Goal: Transaction & Acquisition: Purchase product/service

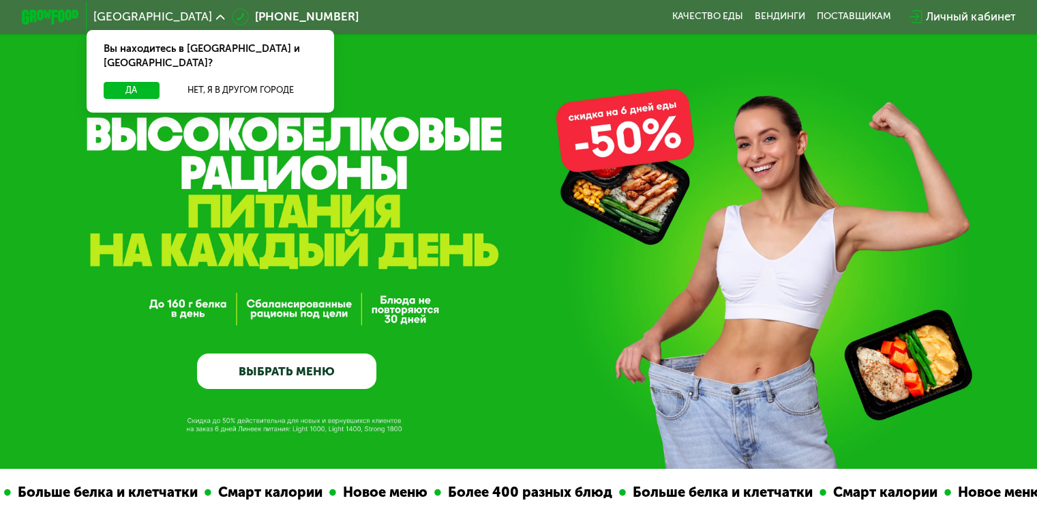
click at [313, 385] on link "ВЫБРАТЬ МЕНЮ" at bounding box center [286, 371] width 179 height 36
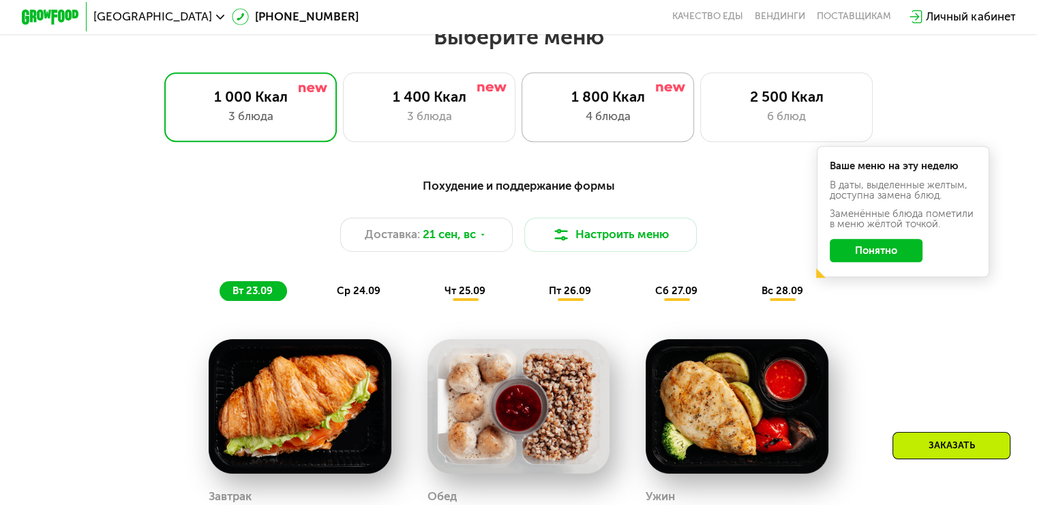
scroll to position [916, 0]
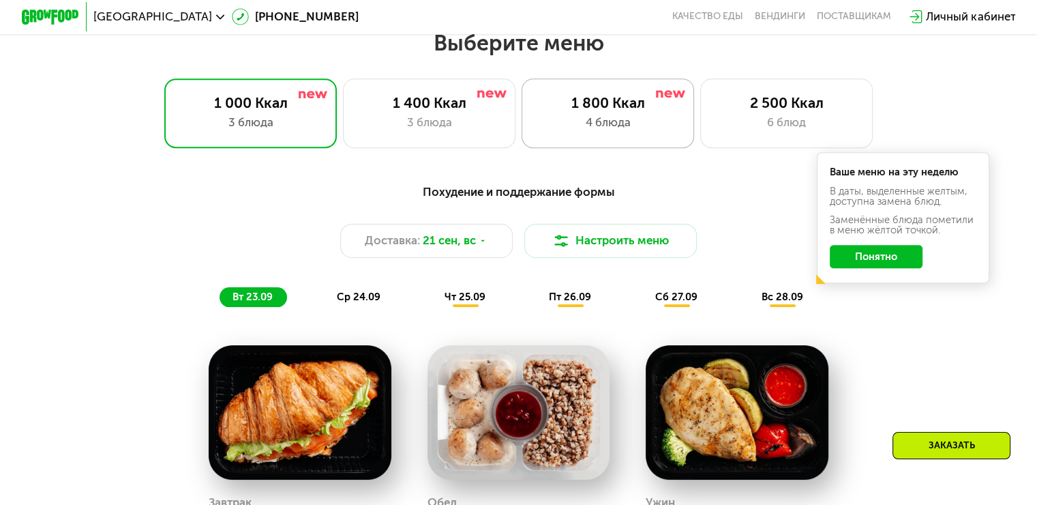
click at [611, 124] on div "4 блюда" at bounding box center [608, 122] width 142 height 17
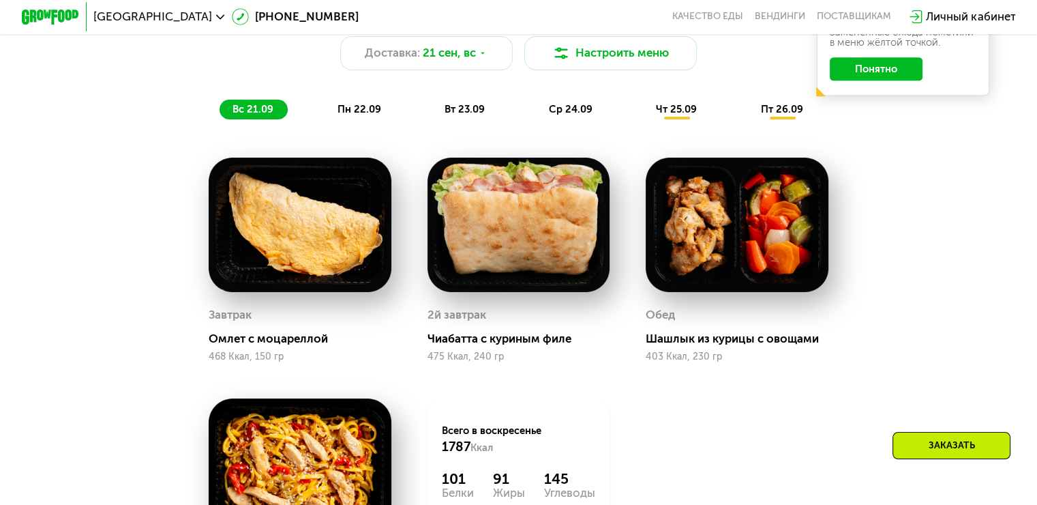
scroll to position [985, 0]
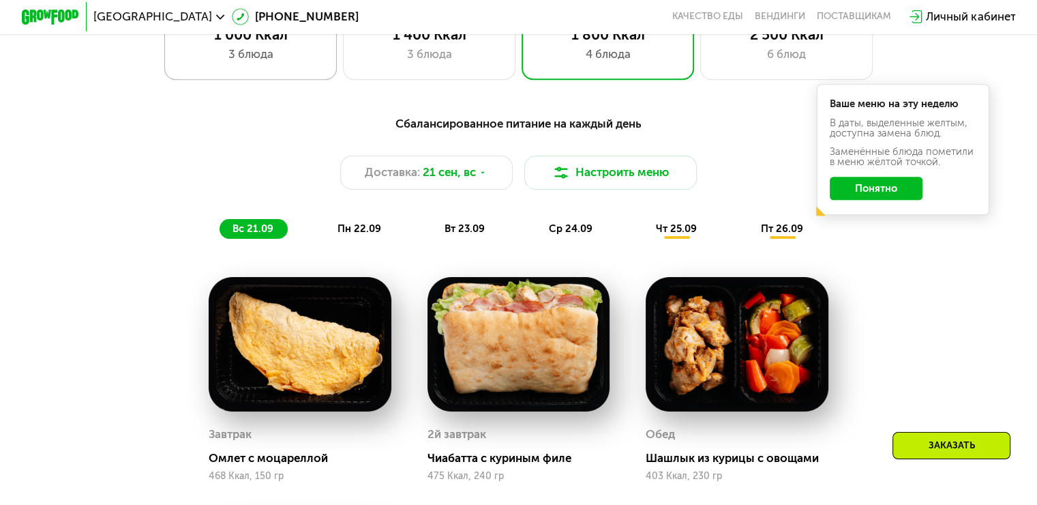
click at [309, 59] on div "3 блюда" at bounding box center [250, 54] width 142 height 17
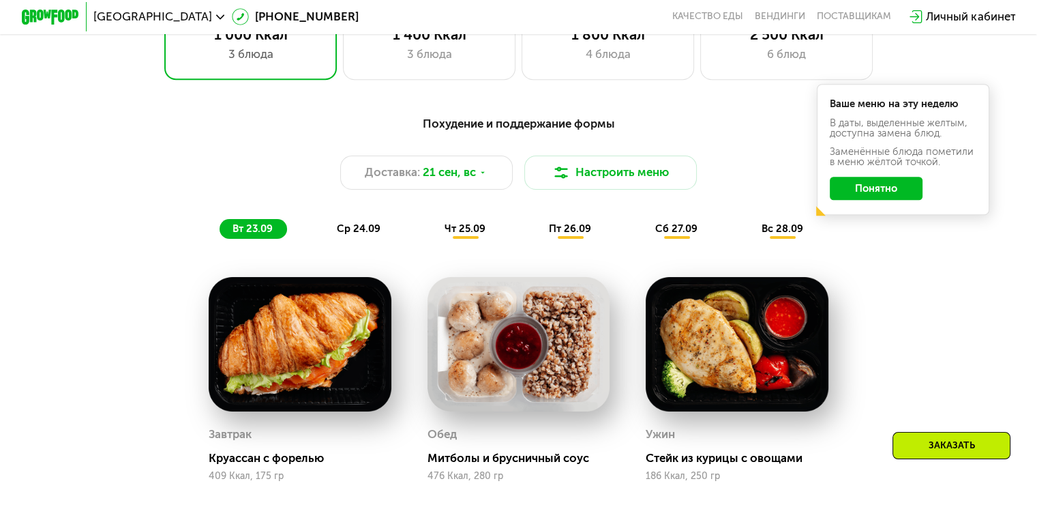
click at [357, 235] on span "ср 24.09" at bounding box center [359, 228] width 44 height 12
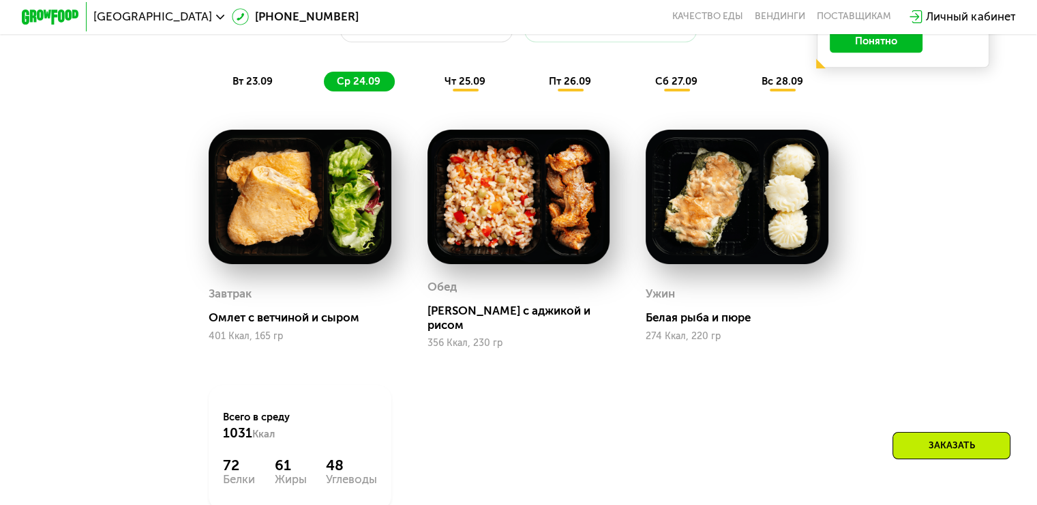
scroll to position [1121, 0]
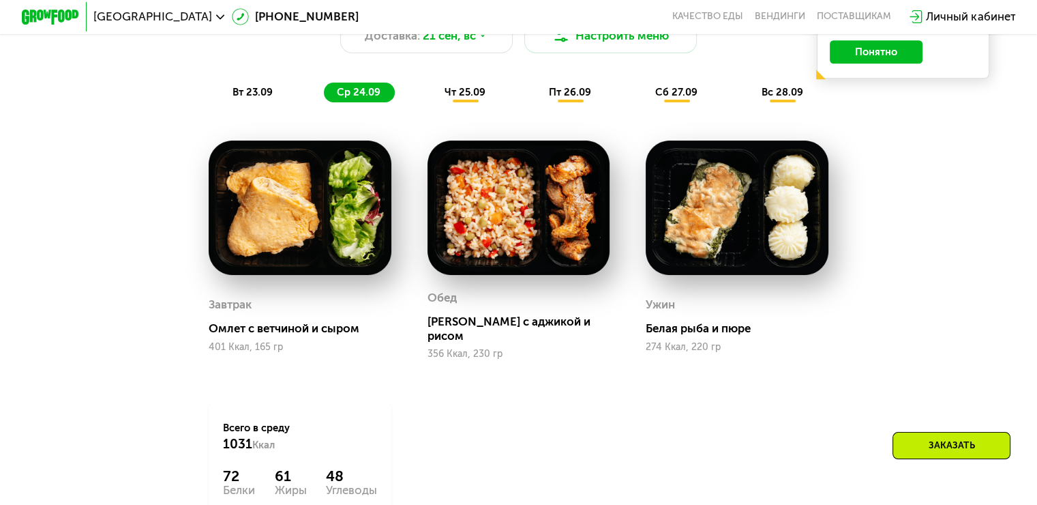
click at [468, 103] on div "чт 25.09" at bounding box center [466, 92] width 68 height 20
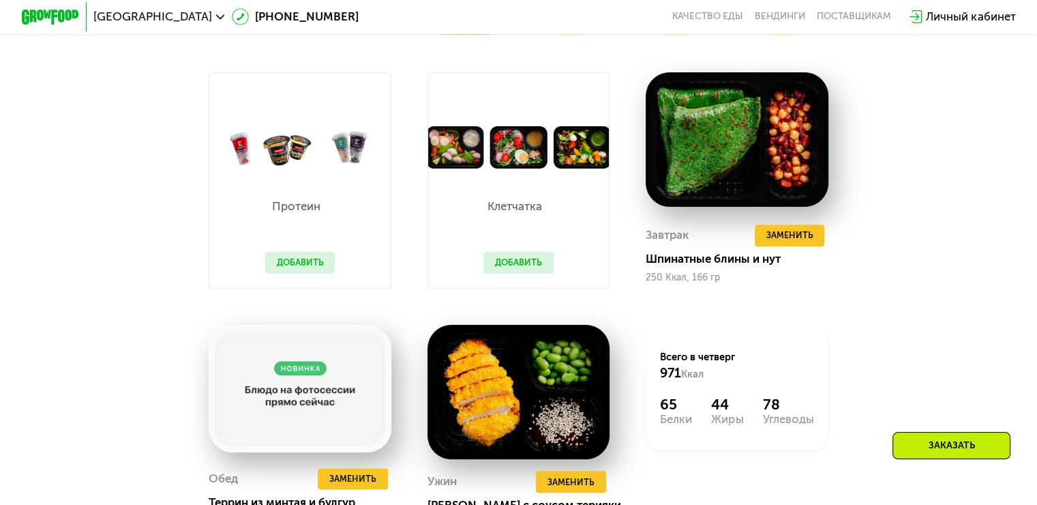
scroll to position [1053, 0]
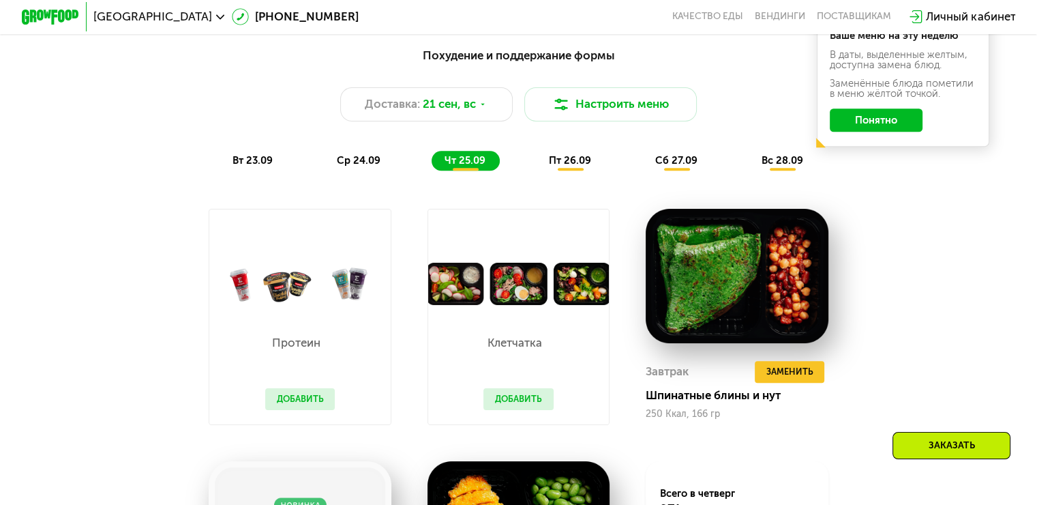
click at [572, 166] on span "пт 26.09" at bounding box center [570, 160] width 42 height 12
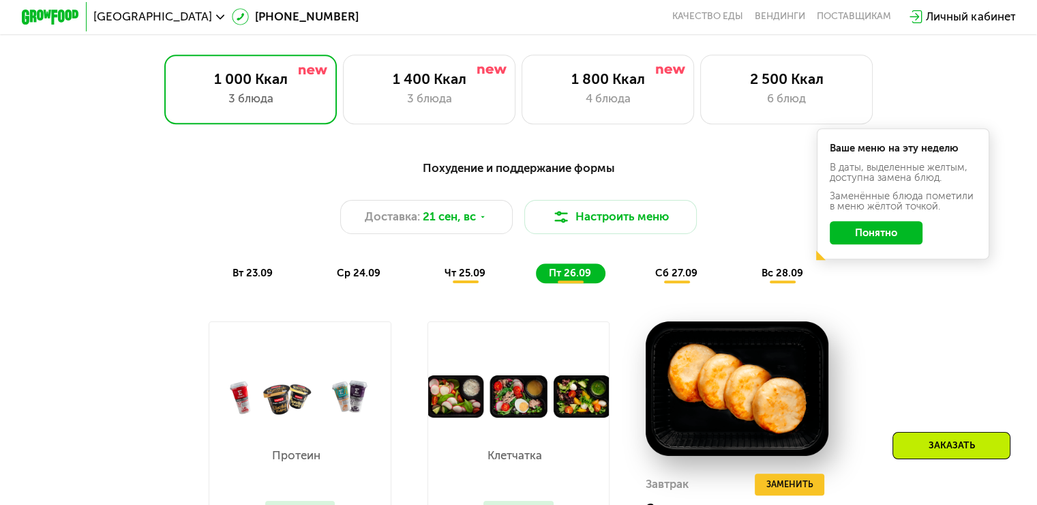
scroll to position [916, 0]
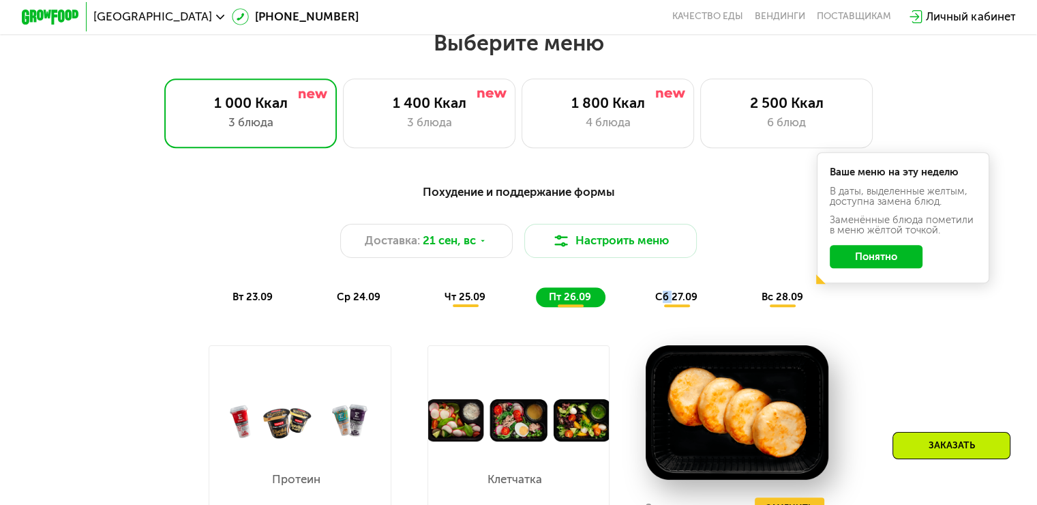
click at [666, 303] on span "сб 27.09" at bounding box center [676, 296] width 42 height 12
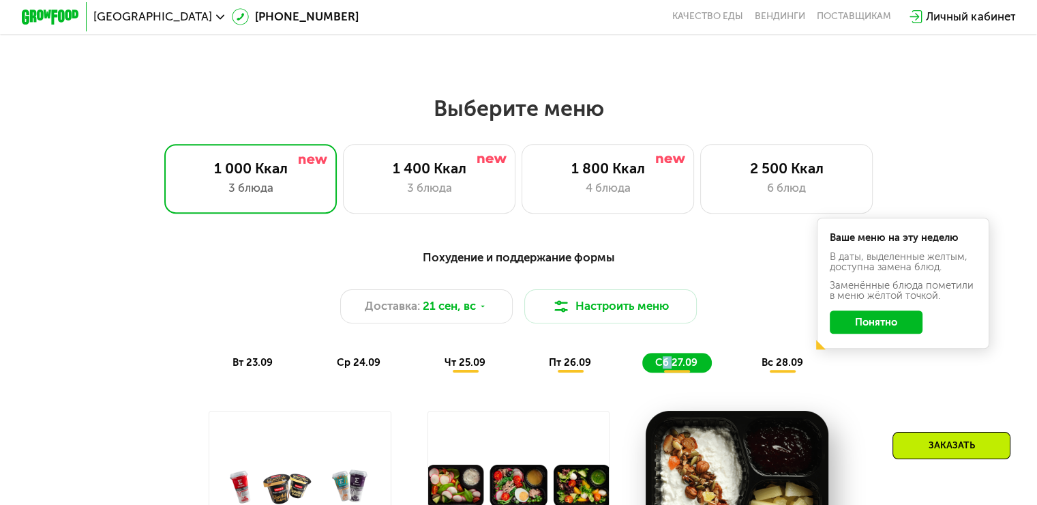
scroll to position [848, 0]
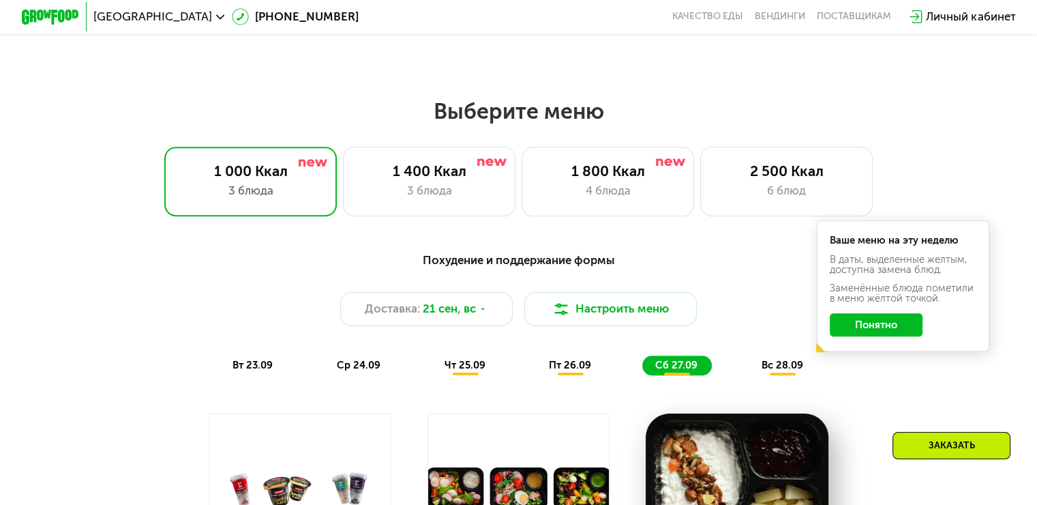
click at [802, 371] on span "вс 28.09" at bounding box center [783, 365] width 42 height 12
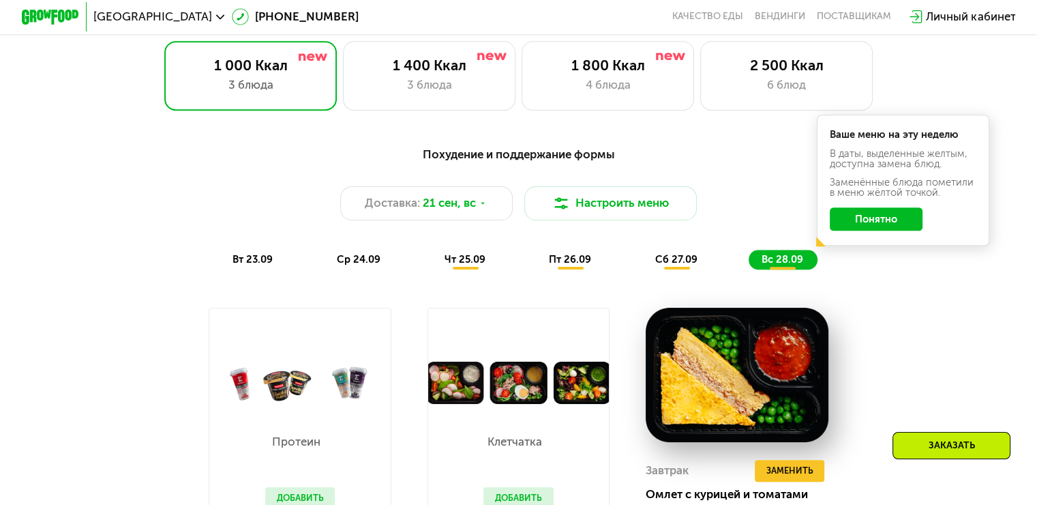
scroll to position [1053, 0]
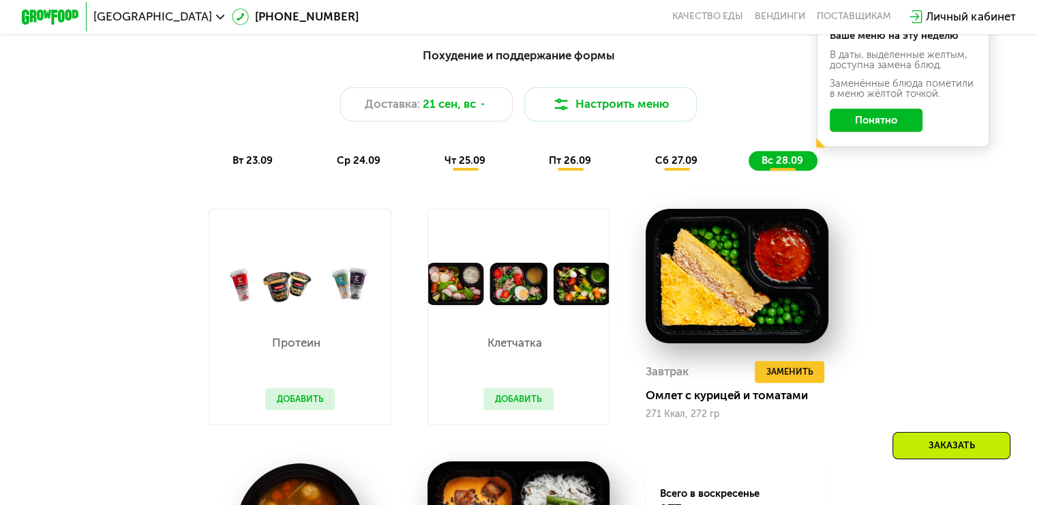
click at [297, 410] on button "Добавить" at bounding box center [300, 399] width 70 height 22
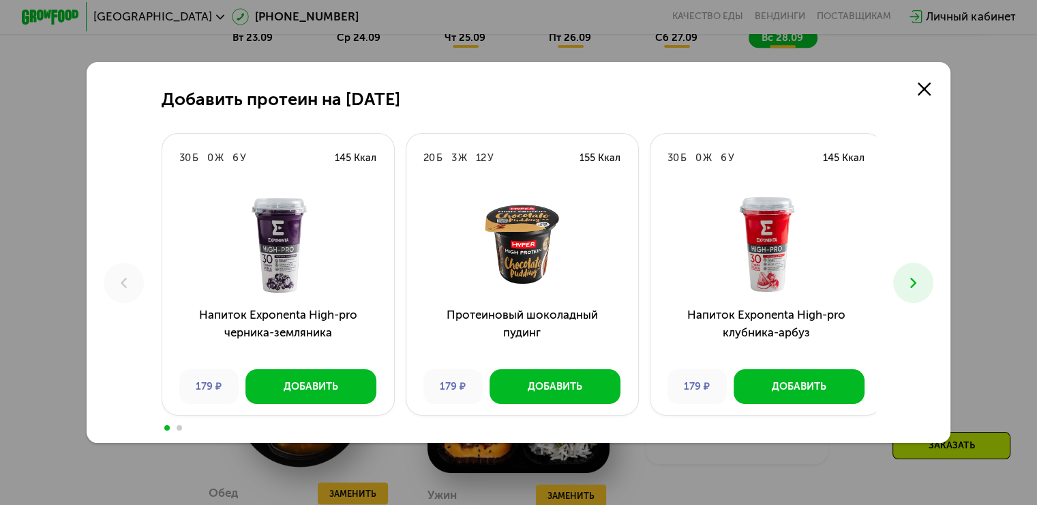
scroll to position [1325, 0]
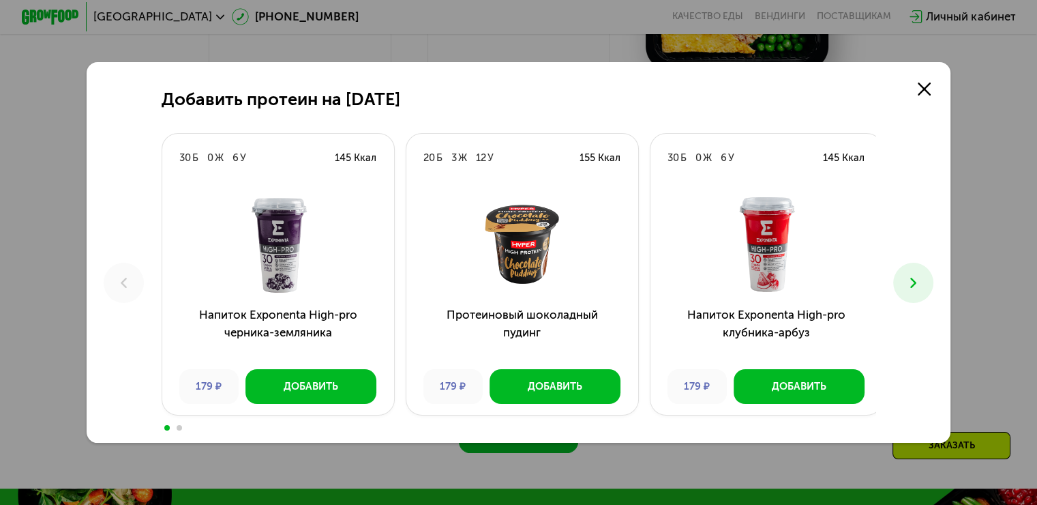
click at [922, 282] on icon at bounding box center [913, 282] width 17 height 17
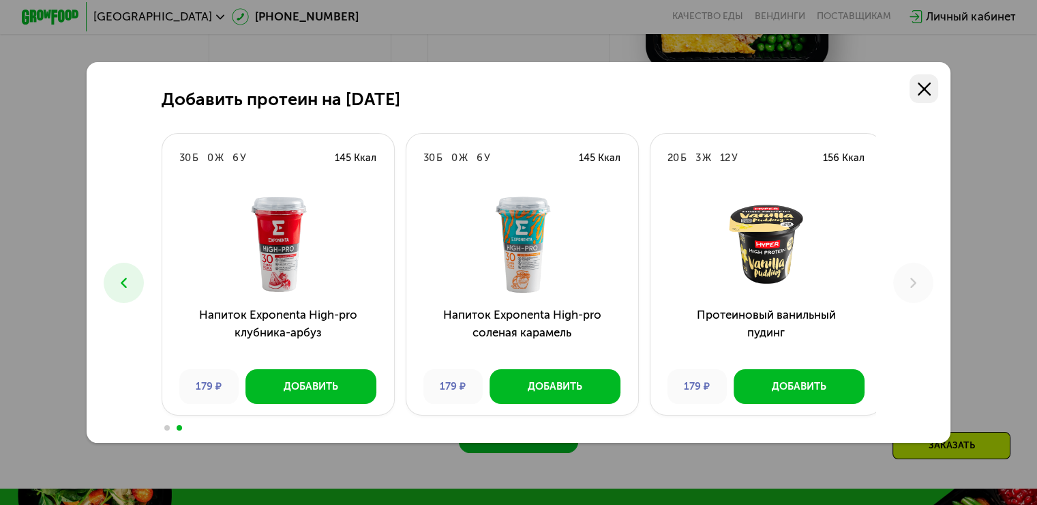
click at [922, 93] on use at bounding box center [924, 88] width 13 height 13
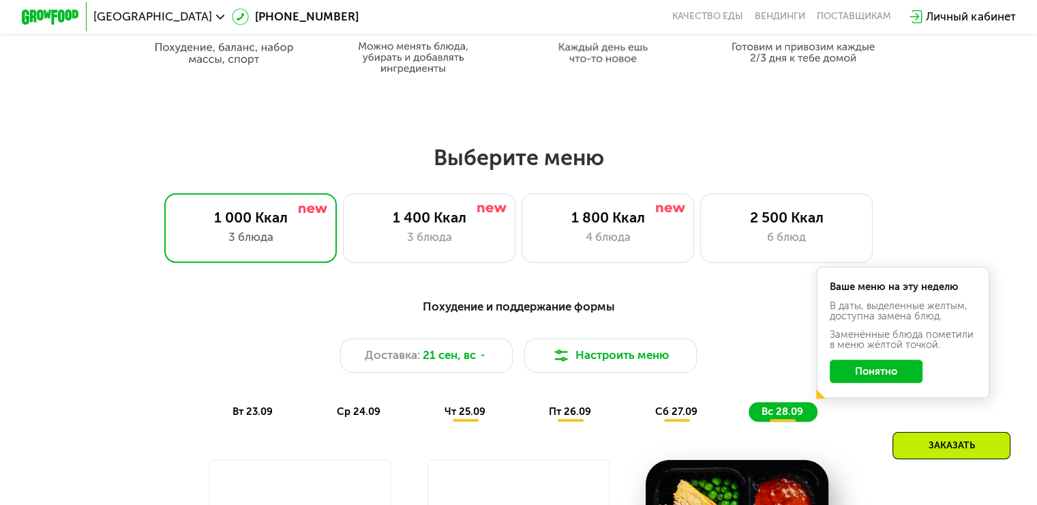
scroll to position [916, 0]
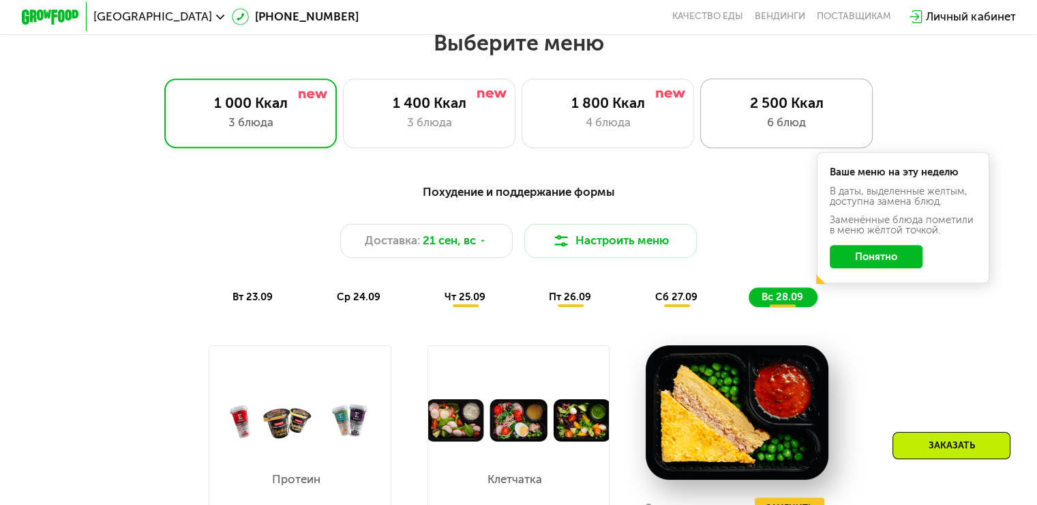
click at [815, 123] on div "6 блюд" at bounding box center [786, 122] width 142 height 17
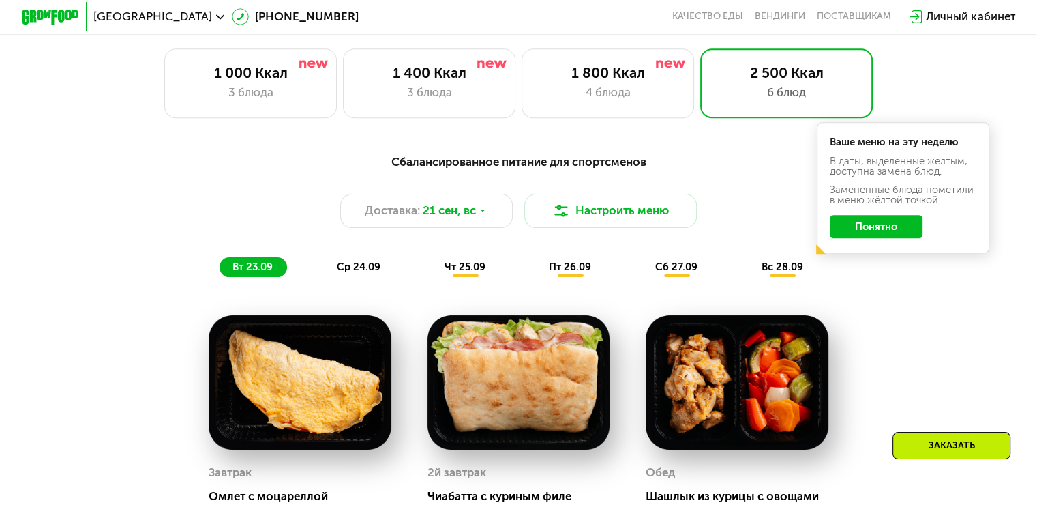
scroll to position [848, 0]
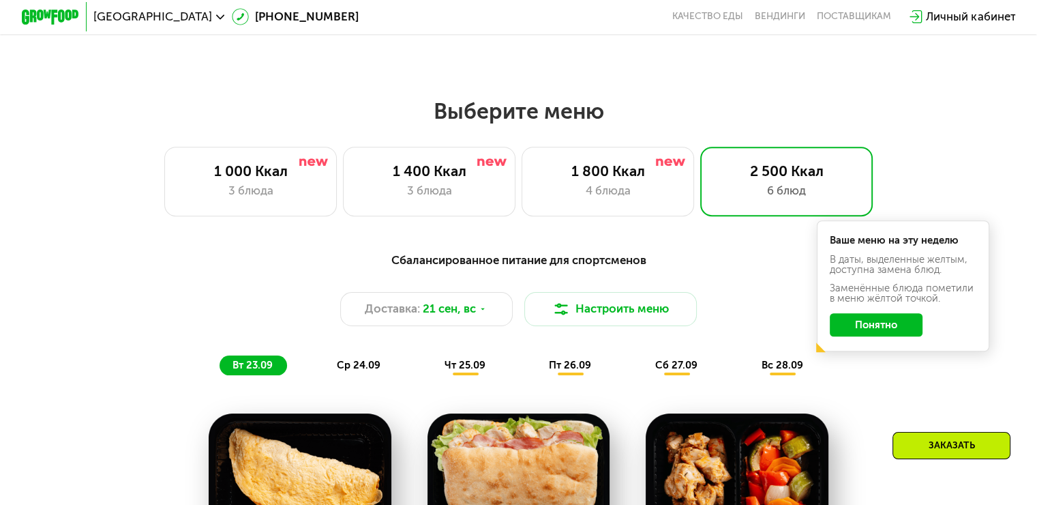
click at [475, 367] on span "чт 25.09" at bounding box center [465, 365] width 41 height 12
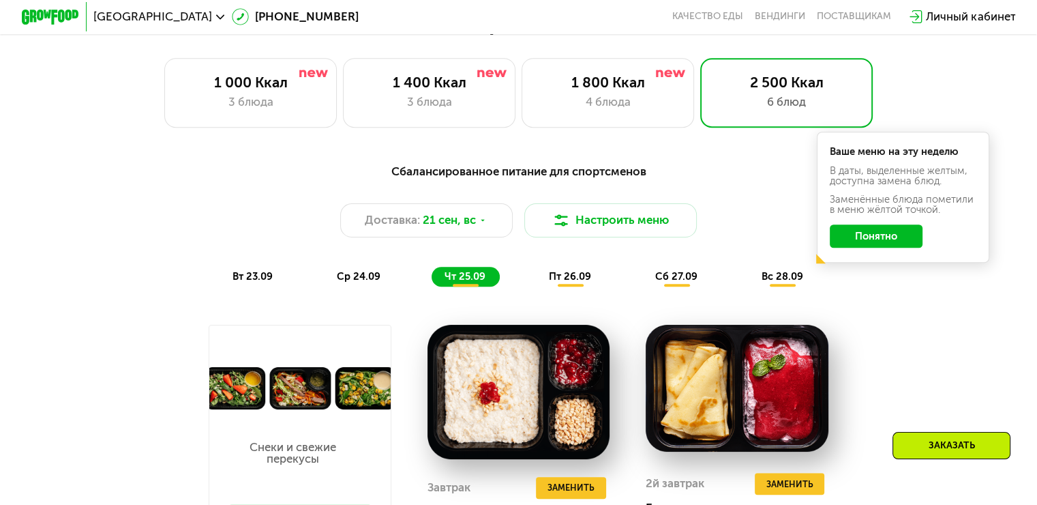
scroll to position [916, 0]
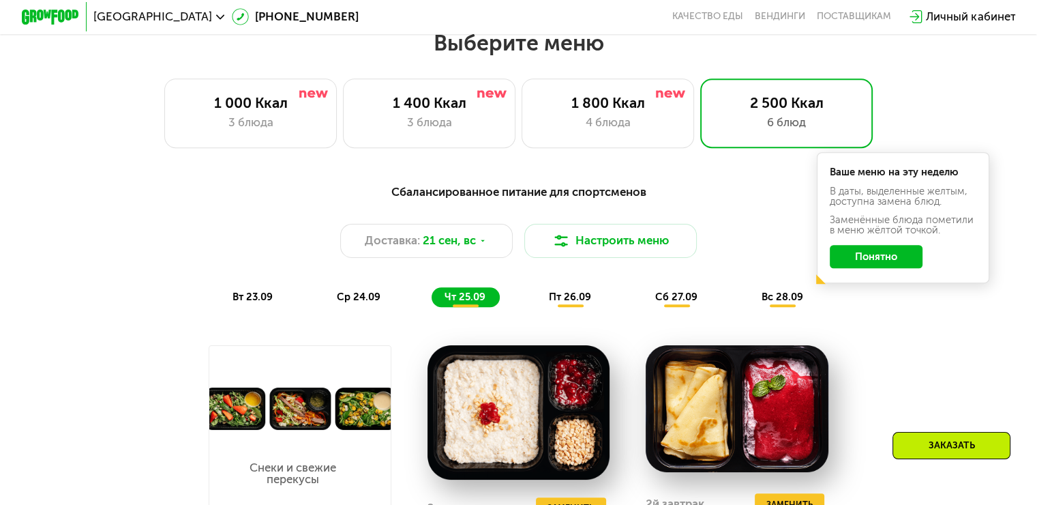
click at [552, 295] on div "пт 26.09" at bounding box center [571, 297] width 70 height 20
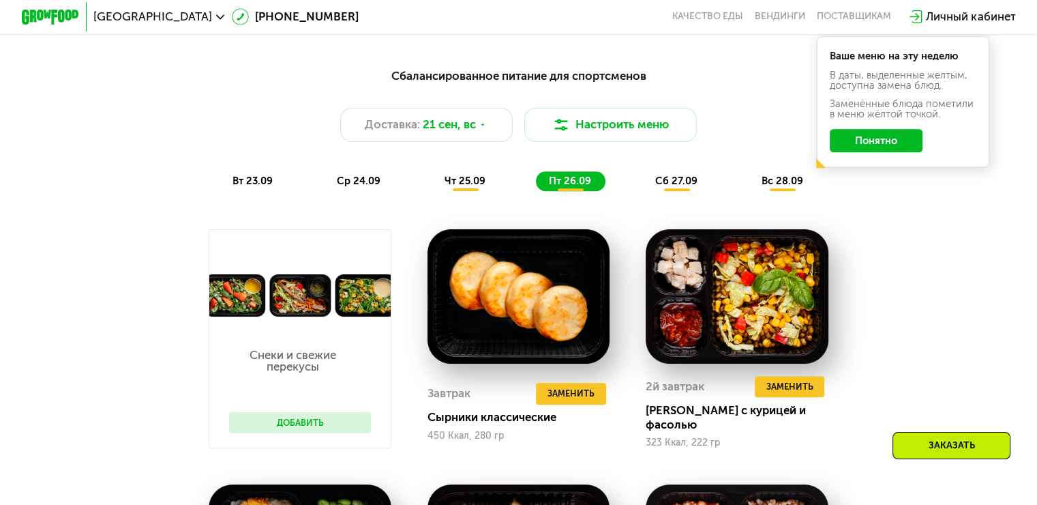
scroll to position [985, 0]
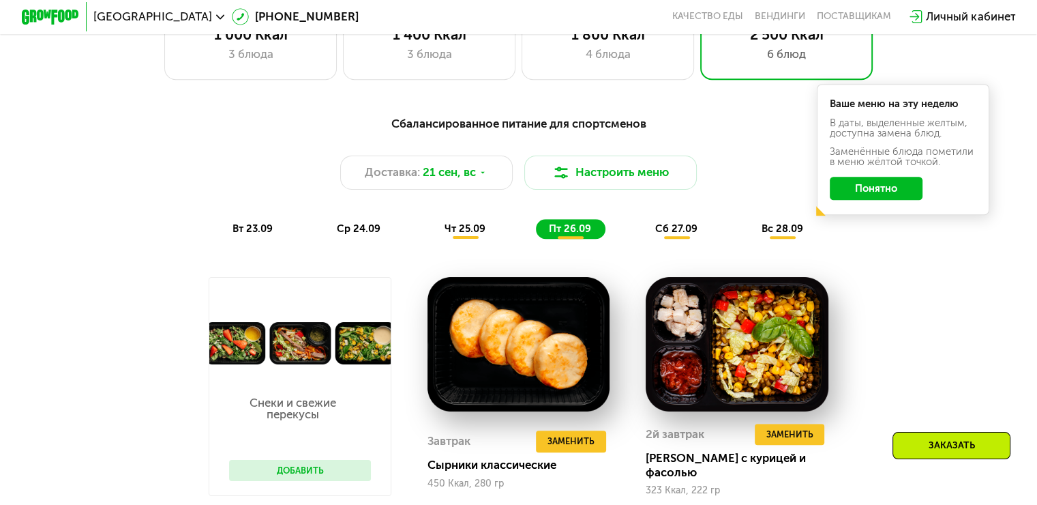
click at [673, 227] on div "сб 27.09" at bounding box center [677, 229] width 70 height 20
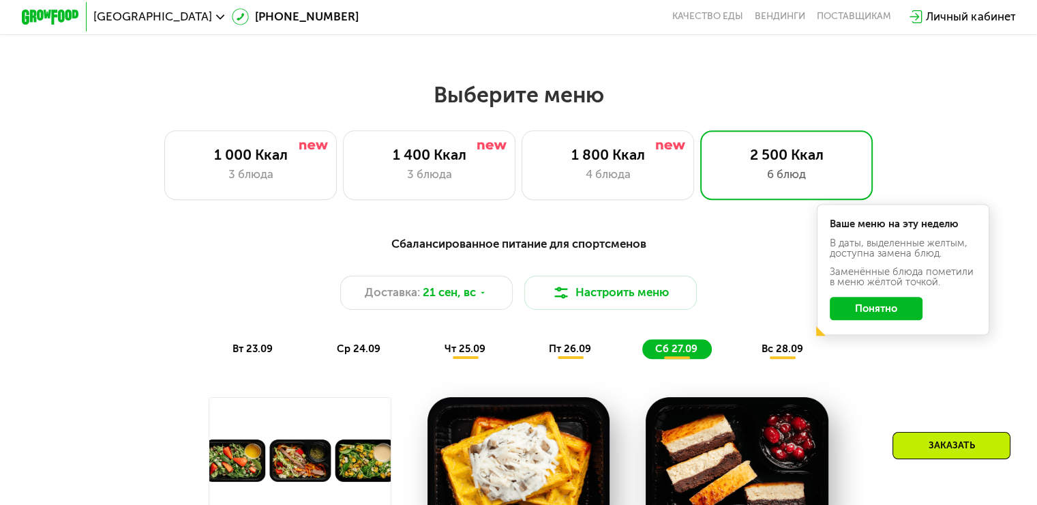
scroll to position [780, 0]
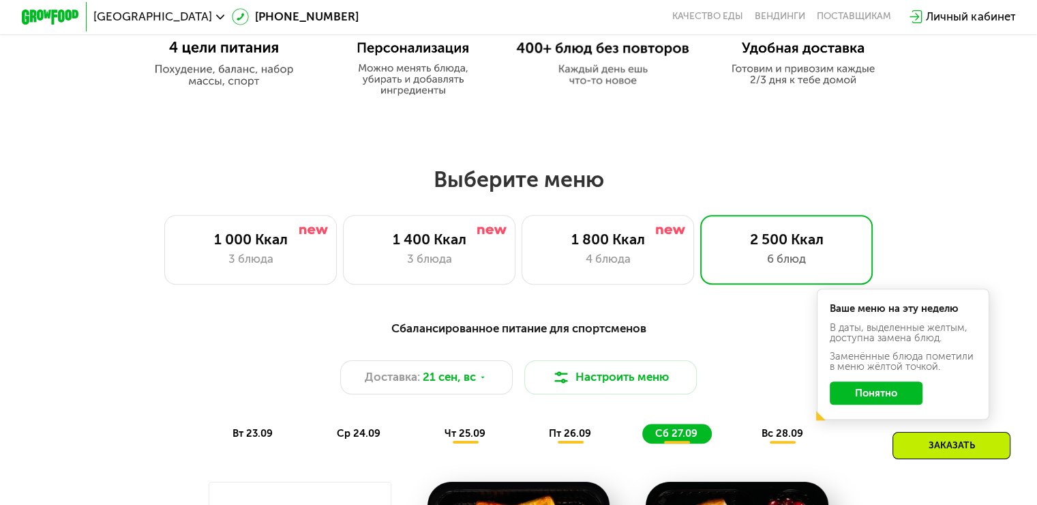
click at [777, 436] on span "вс 28.09" at bounding box center [783, 433] width 42 height 12
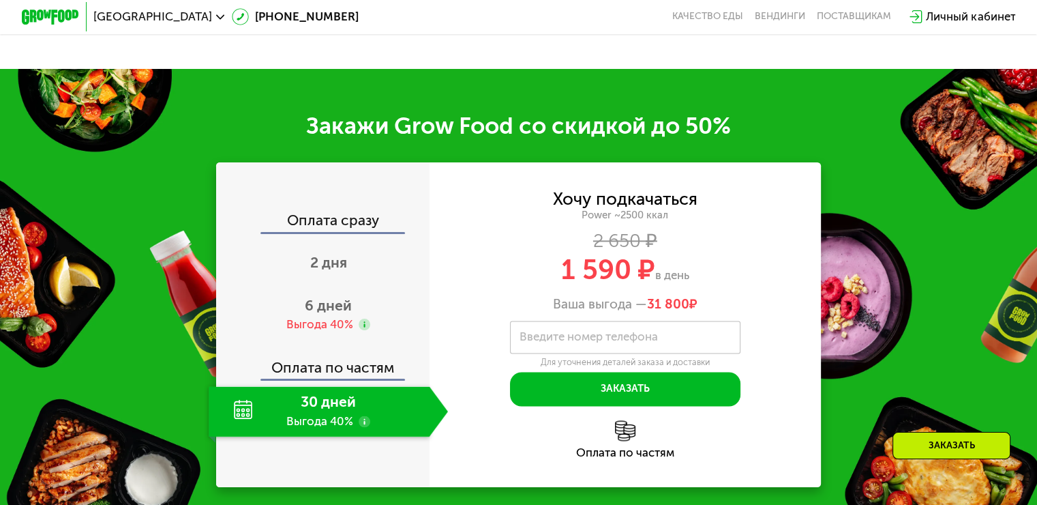
scroll to position [1803, 0]
